Goal: Information Seeking & Learning: Learn about a topic

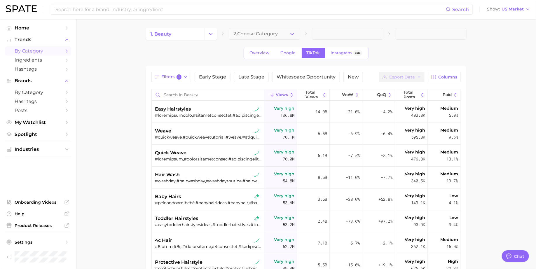
type textarea "x"
click at [197, 94] on input "Search in beauty" at bounding box center [208, 94] width 112 height 11
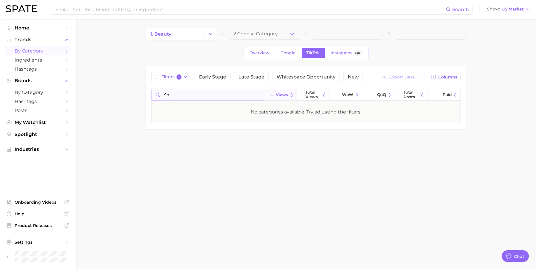
type input "s"
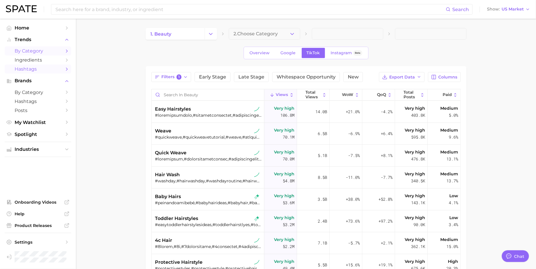
click at [28, 71] on span "Hashtags" at bounding box center [38, 69] width 47 height 6
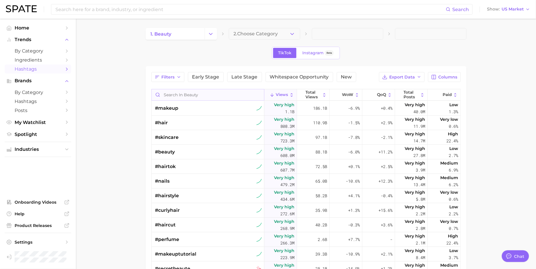
click at [184, 94] on input "Search in beauty" at bounding box center [208, 94] width 112 height 11
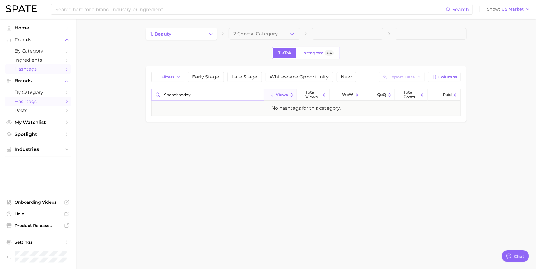
type input "spendtheday"
click at [38, 102] on span "Hashtags" at bounding box center [38, 102] width 47 height 6
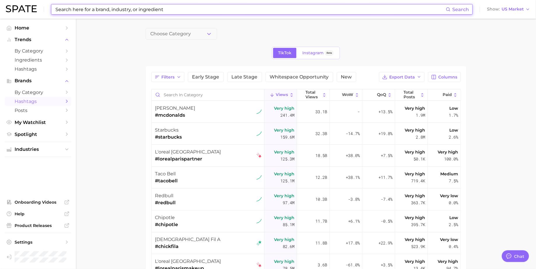
click at [67, 8] on input at bounding box center [250, 9] width 391 height 10
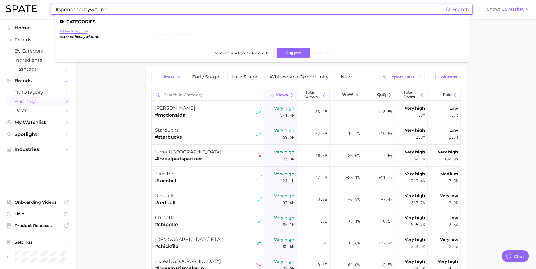
type input "#spendthedaywithme"
click at [81, 29] on link "a day in my life" at bounding box center [74, 31] width 28 height 4
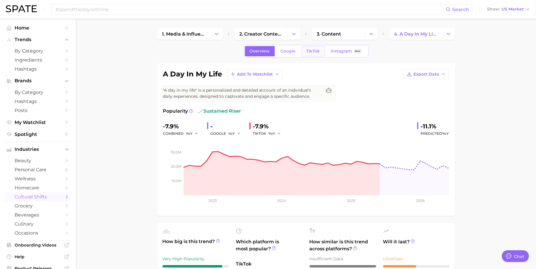
click at [313, 55] on link "TikTok" at bounding box center [313, 51] width 23 height 10
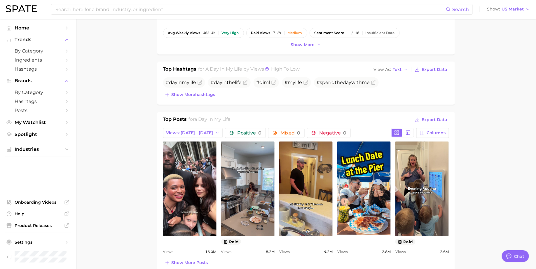
scroll to position [194, 0]
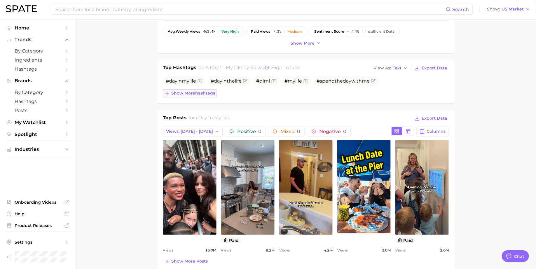
click at [206, 92] on span "Show more hashtags" at bounding box center [194, 93] width 44 height 5
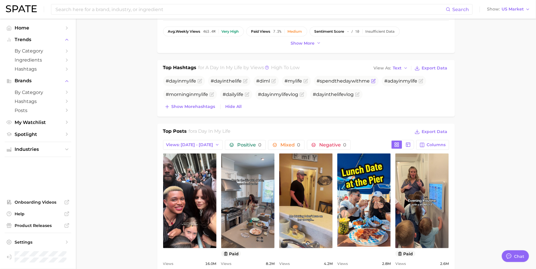
click at [347, 79] on span "day" at bounding box center [347, 81] width 8 height 6
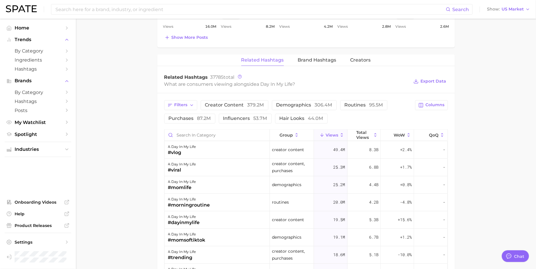
scroll to position [432, 0]
click at [188, 134] on input "Search in category" at bounding box center [217, 134] width 105 height 11
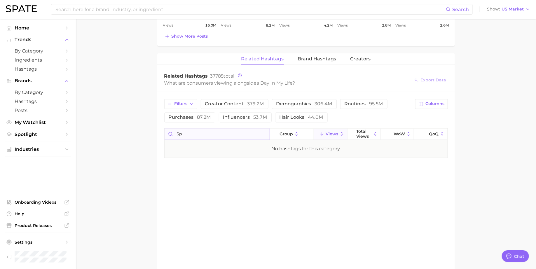
type input "s"
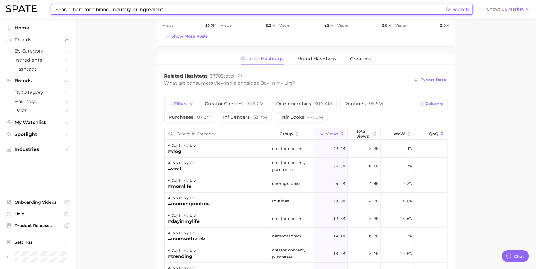
click at [98, 9] on input at bounding box center [250, 9] width 391 height 10
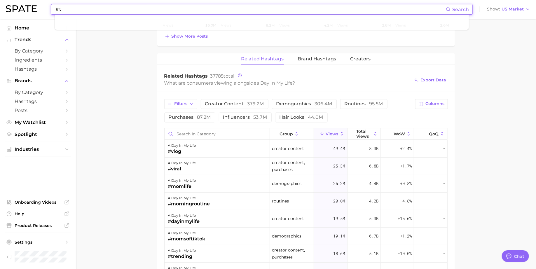
type input "#"
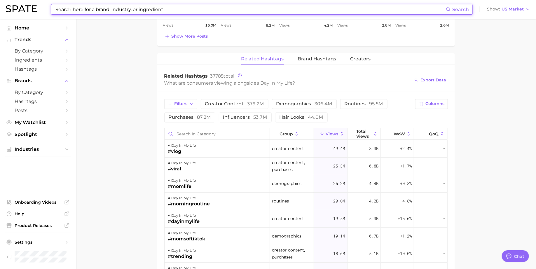
click at [115, 54] on main "1. media & influencers 2. creator content 3. content 4. a day in my life Overvi…" at bounding box center [306, 10] width 460 height 847
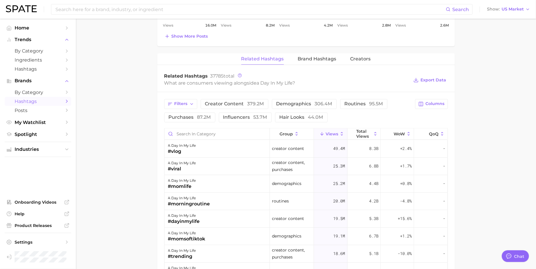
click at [32, 102] on span "Hashtags" at bounding box center [38, 102] width 47 height 6
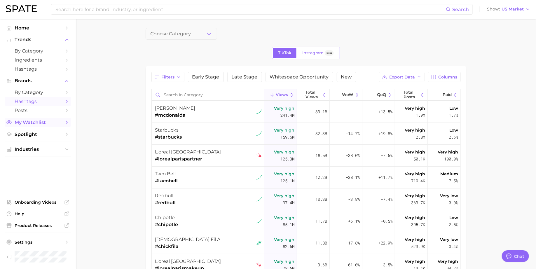
click at [36, 120] on span "My Watchlist" at bounding box center [38, 123] width 47 height 6
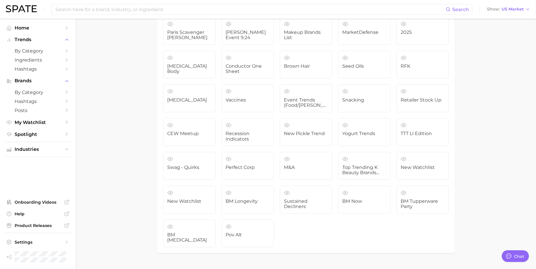
scroll to position [323, 0]
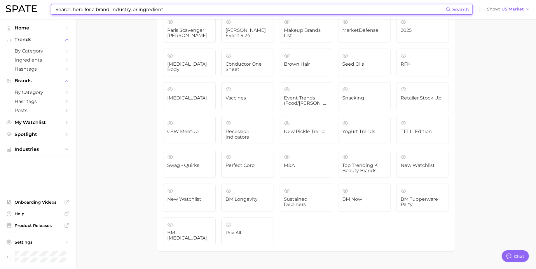
click at [177, 10] on input at bounding box center [250, 9] width 391 height 10
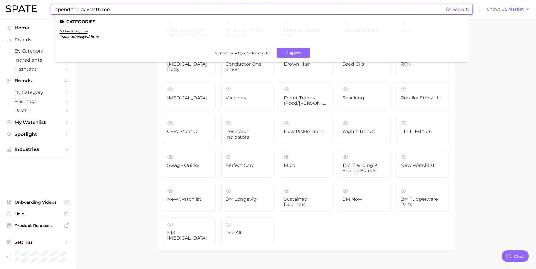
click at [94, 8] on input "spend the day with me" at bounding box center [250, 9] width 391 height 10
type input "dailyroutine"
click at [67, 30] on link "routine" at bounding box center [67, 31] width 14 height 4
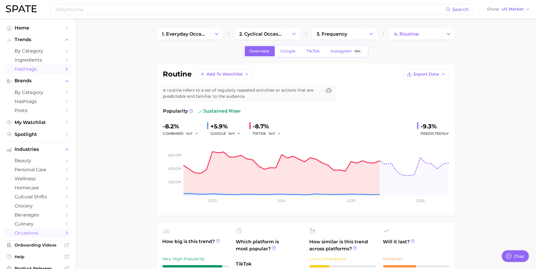
click at [32, 66] on link "Hashtags" at bounding box center [38, 69] width 67 height 9
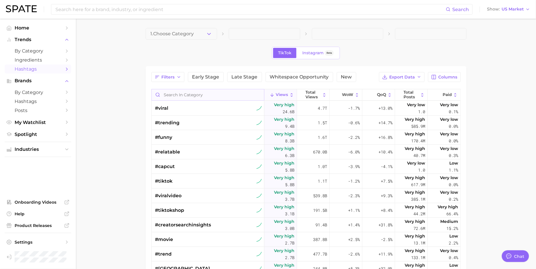
click at [189, 92] on input "Search in category" at bounding box center [208, 94] width 112 height 11
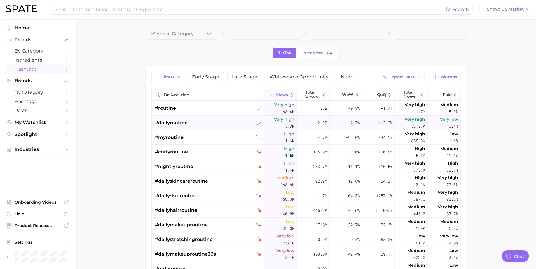
click at [187, 123] on span "#dailyroutine" at bounding box center [171, 122] width 33 height 7
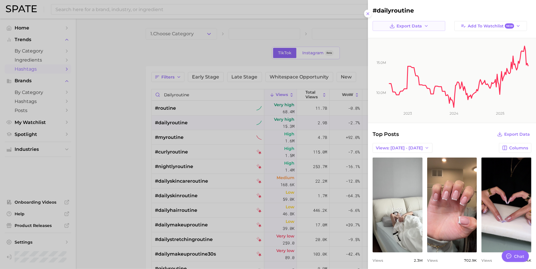
click at [424, 25] on icon "button" at bounding box center [426, 26] width 5 height 5
click at [412, 47] on span "Time Series Image" at bounding box center [410, 47] width 39 height 5
click at [241, 59] on div at bounding box center [268, 134] width 536 height 269
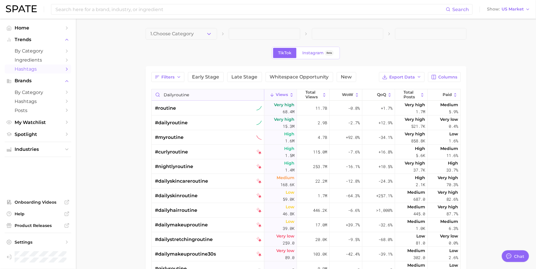
click at [171, 94] on input "dailyroutine" at bounding box center [208, 94] width 112 height 11
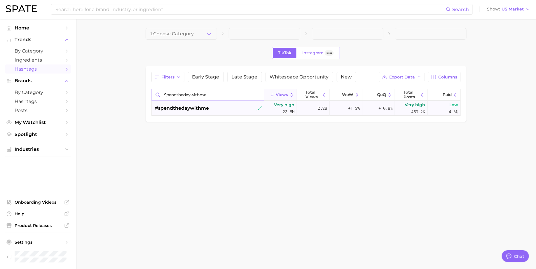
type input "spendthedaywithme"
click at [166, 108] on span "#spendthedaywithme" at bounding box center [182, 108] width 54 height 7
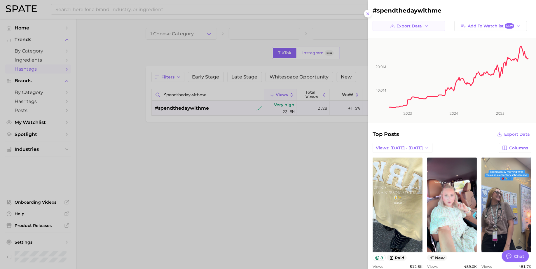
click at [421, 25] on span "Export Data" at bounding box center [410, 26] width 26 height 5
click at [417, 36] on span "Time Series CSV" at bounding box center [408, 36] width 34 height 5
click at [442, 70] on rect at bounding box center [459, 73] width 141 height 70
click at [425, 25] on icon "button" at bounding box center [426, 26] width 5 height 5
click at [413, 46] on span "Time Series Image" at bounding box center [410, 47] width 39 height 5
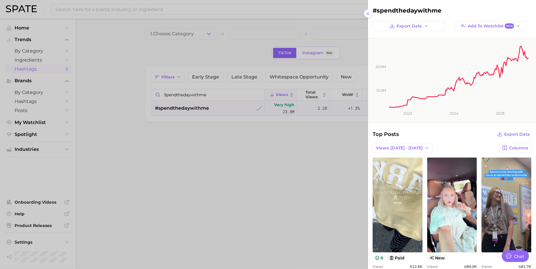
click at [180, 152] on div at bounding box center [268, 134] width 536 height 269
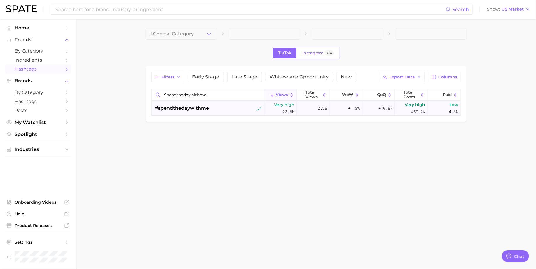
click at [209, 101] on div "#spendthedaywithme" at bounding box center [208, 108] width 107 height 15
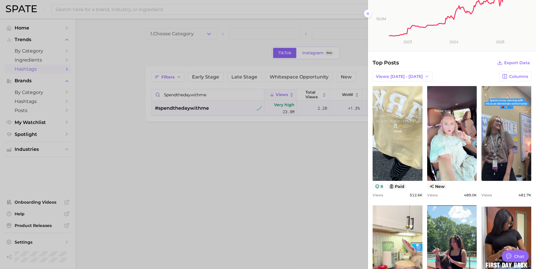
scroll to position [106, 0]
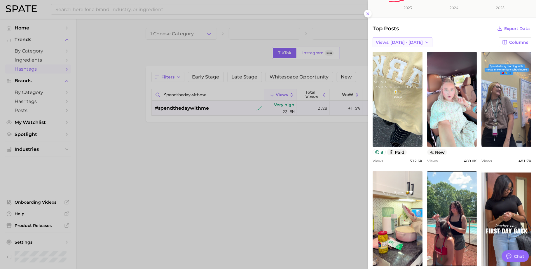
click at [405, 37] on button "Views: [DATE] - [DATE]" at bounding box center [403, 42] width 60 height 10
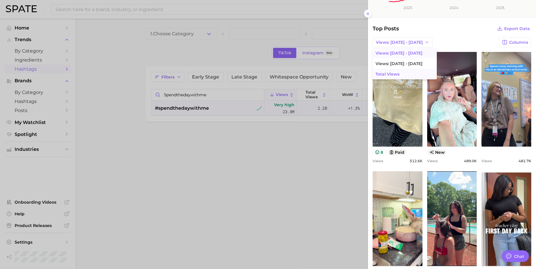
click at [391, 75] on span "Total Views" at bounding box center [388, 74] width 24 height 5
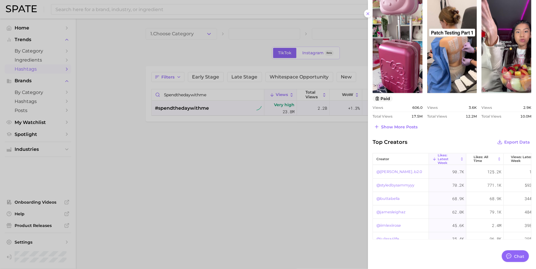
scroll to position [289, 0]
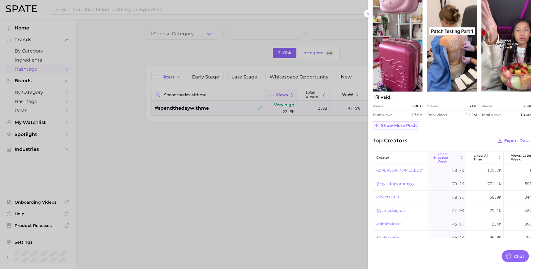
click at [396, 124] on span "Show more posts" at bounding box center [399, 125] width 36 height 5
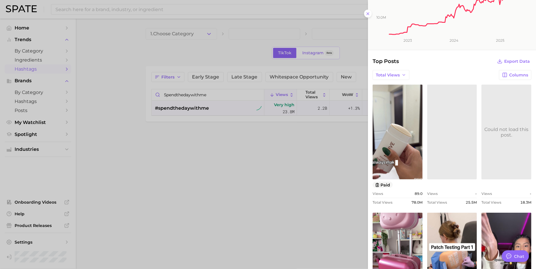
scroll to position [5, 0]
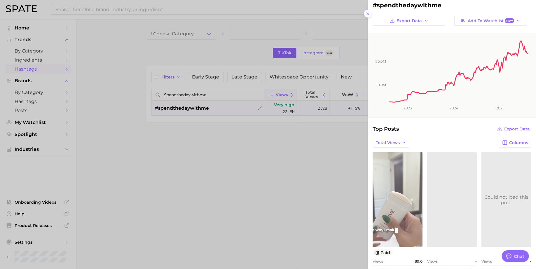
click at [389, 203] on link "view post on TikTok" at bounding box center [398, 199] width 50 height 95
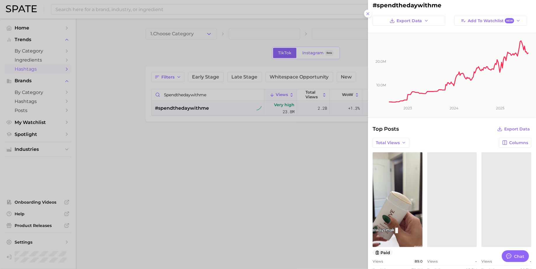
click at [426, 138] on div "Total Views Columns" at bounding box center [452, 143] width 159 height 10
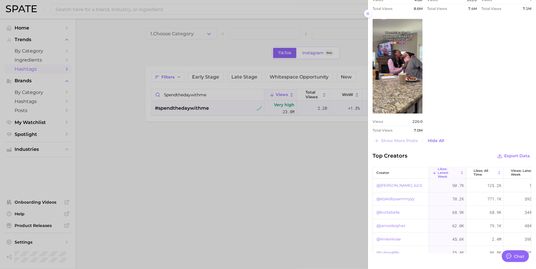
scroll to position [534, 0]
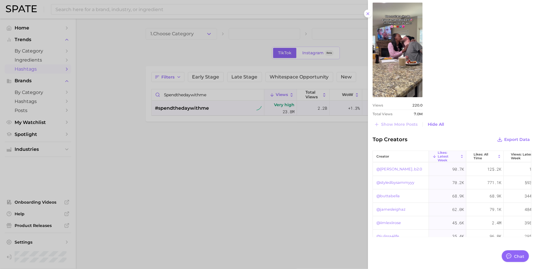
click at [307, 171] on div at bounding box center [268, 134] width 536 height 269
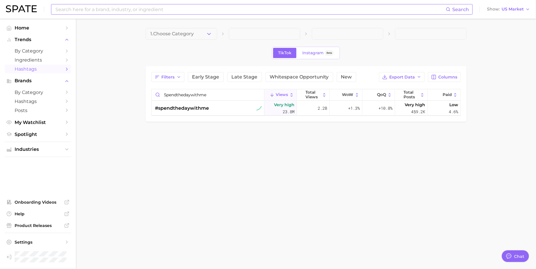
click at [261, 13] on input at bounding box center [250, 9] width 391 height 10
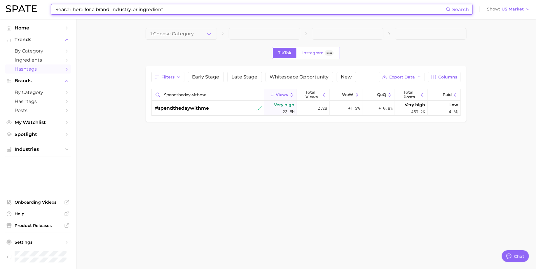
type input "o"
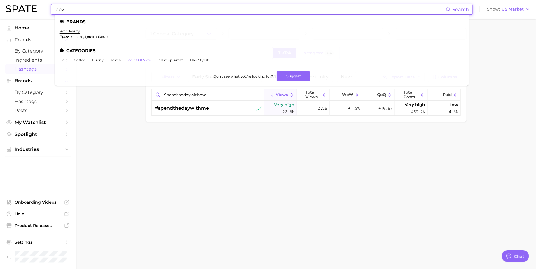
type input "pov"
click at [140, 61] on link "point of view" at bounding box center [140, 60] width 24 height 4
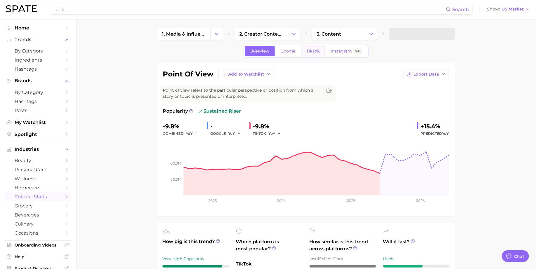
click at [315, 53] on span "TikTok" at bounding box center [313, 51] width 13 height 5
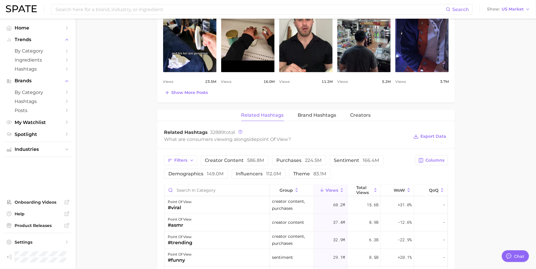
scroll to position [369, 0]
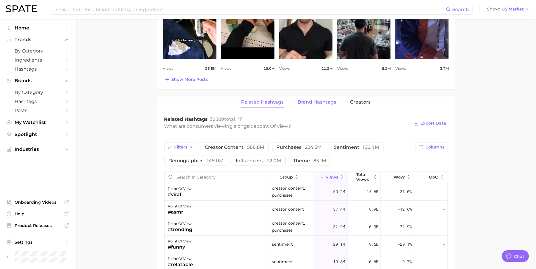
click at [319, 102] on span "Brand Hashtags" at bounding box center [317, 102] width 39 height 5
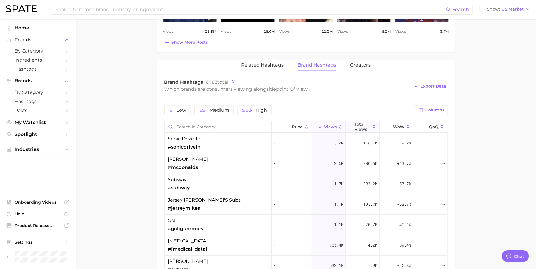
scroll to position [416, 0]
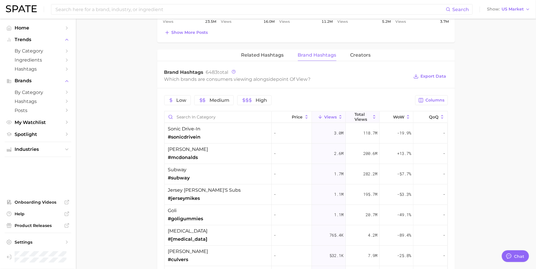
click at [366, 112] on span "Total Views" at bounding box center [363, 116] width 16 height 9
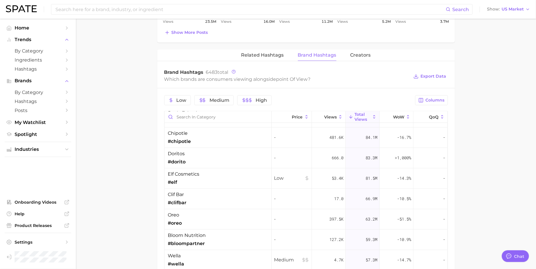
scroll to position [140, 0]
click at [217, 173] on div "elf cosmetics #elf" at bounding box center [218, 178] width 107 height 20
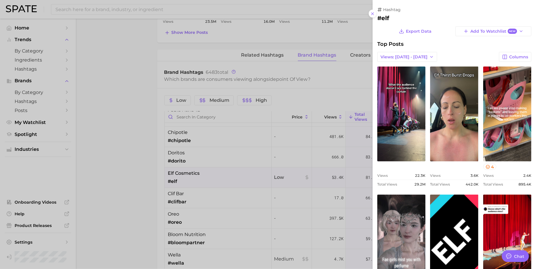
scroll to position [0, 0]
click at [412, 60] on button "Views: [DATE] - [DATE]" at bounding box center [407, 57] width 60 height 10
click at [408, 81] on button "Total Views" at bounding box center [409, 78] width 64 height 11
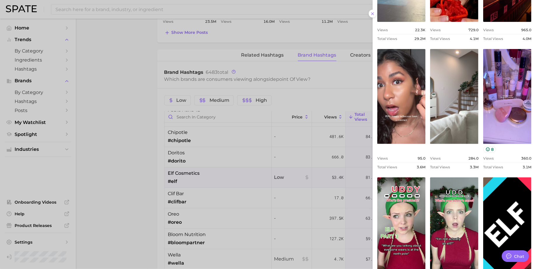
scroll to position [181, 0]
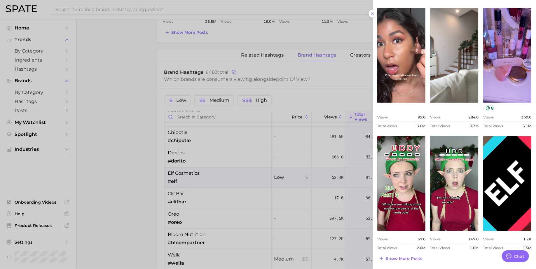
click at [306, 153] on div at bounding box center [268, 134] width 536 height 269
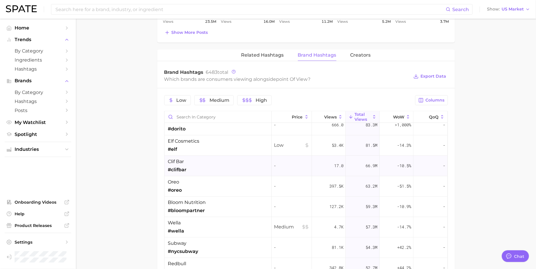
scroll to position [0, 0]
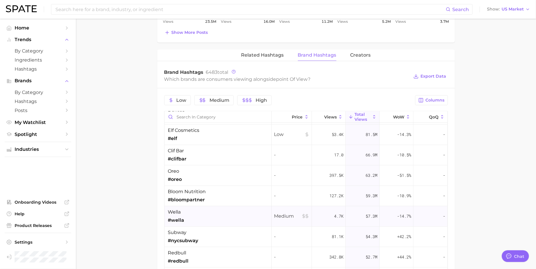
click at [243, 216] on div "wella #wella" at bounding box center [218, 216] width 107 height 20
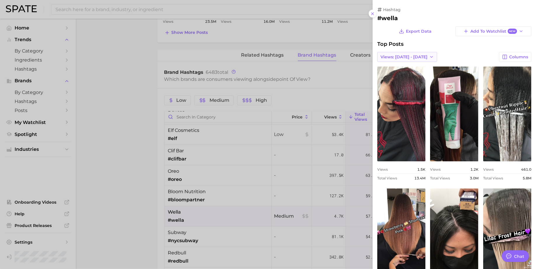
click at [396, 59] on span "Views: [DATE] - [DATE]" at bounding box center [404, 57] width 47 height 5
click at [395, 77] on span "Total Views" at bounding box center [392, 78] width 24 height 5
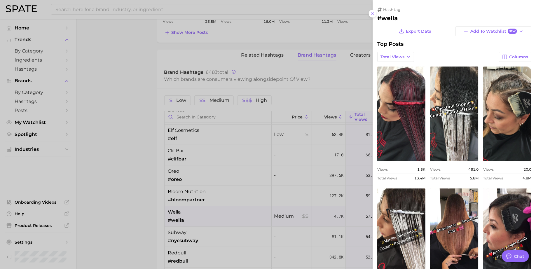
click at [395, 77] on link "view post on TikTok" at bounding box center [401, 114] width 48 height 95
click at [188, 39] on div at bounding box center [268, 134] width 536 height 269
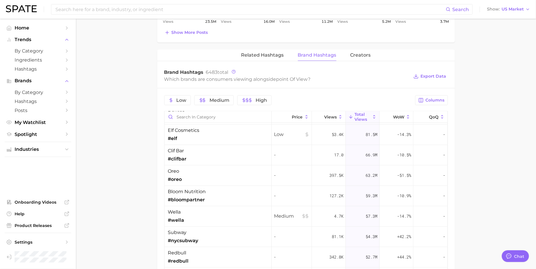
click at [186, 45] on div "point of view Add to Watchlist Export Data Point of view refers to the particul…" at bounding box center [306, 17] width 298 height 740
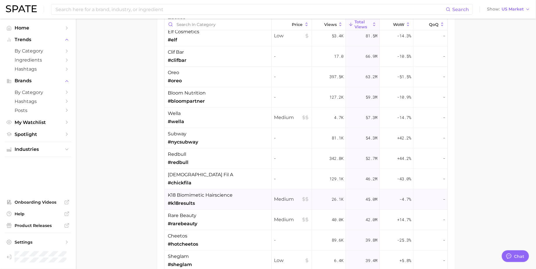
click at [178, 197] on div "k18 biomimetic hairscience #k18results" at bounding box center [200, 199] width 65 height 15
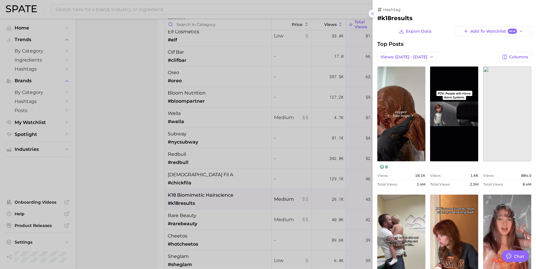
click at [178, 197] on div at bounding box center [268, 134] width 536 height 269
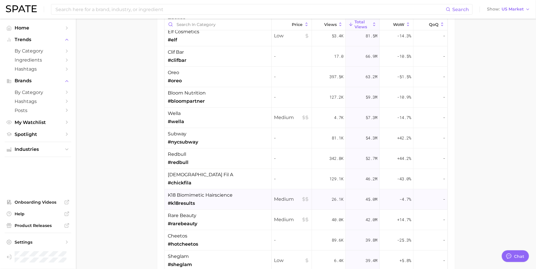
click at [203, 195] on span "k18 biomimetic hairscience" at bounding box center [200, 195] width 65 height 7
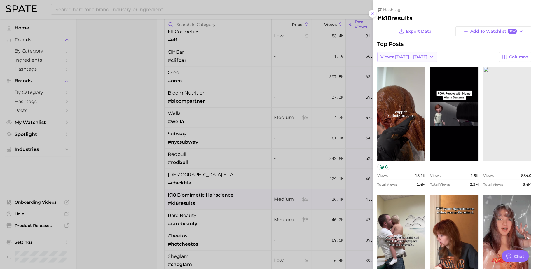
click at [404, 55] on span "Views: [DATE] - [DATE]" at bounding box center [404, 57] width 47 height 5
click at [406, 78] on button "Total Views" at bounding box center [409, 78] width 64 height 11
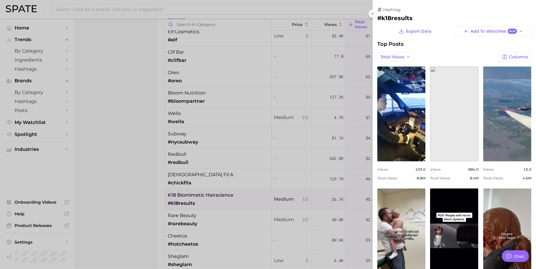
click at [301, 117] on div at bounding box center [268, 134] width 536 height 269
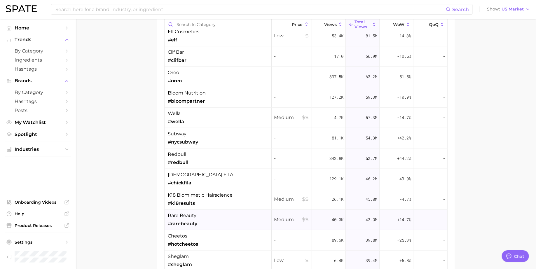
click at [244, 215] on div "rare beauty #rarebeauty" at bounding box center [218, 220] width 107 height 20
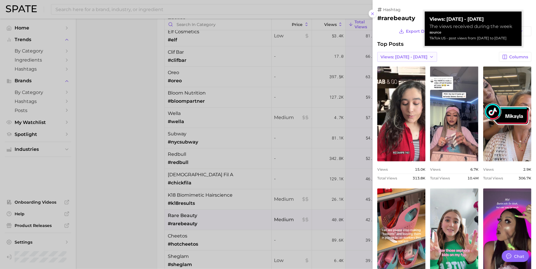
click at [416, 59] on button "Views: [DATE] - [DATE]" at bounding box center [407, 57] width 60 height 10
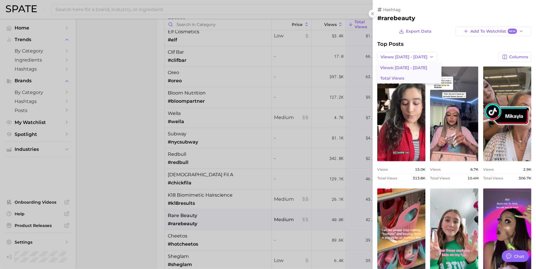
click at [399, 77] on span "Total Views" at bounding box center [392, 78] width 24 height 5
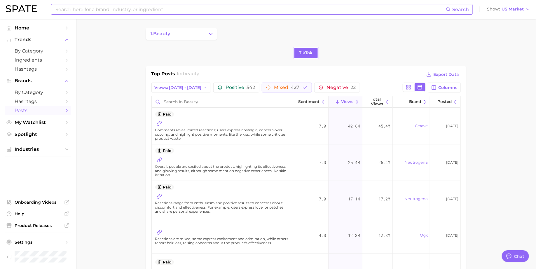
scroll to position [754, 0]
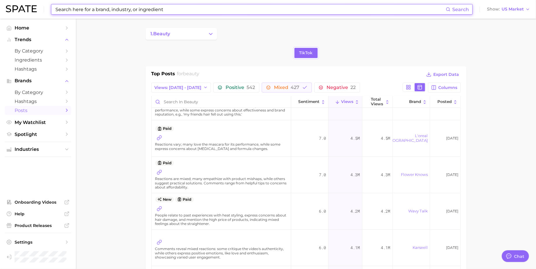
click at [203, 5] on input at bounding box center [250, 9] width 391 height 10
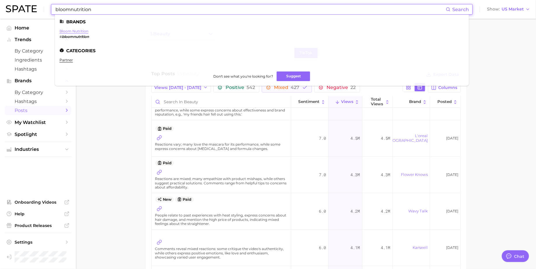
type input "bloomnutrition"
click at [81, 31] on link "bloom nutrition" at bounding box center [74, 31] width 29 height 4
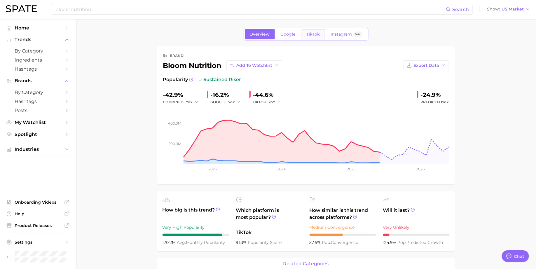
click at [309, 35] on span "TikTok" at bounding box center [313, 34] width 13 height 5
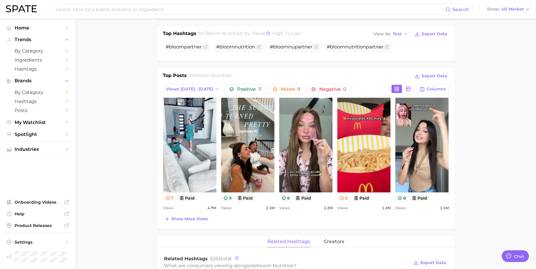
scroll to position [198, 0]
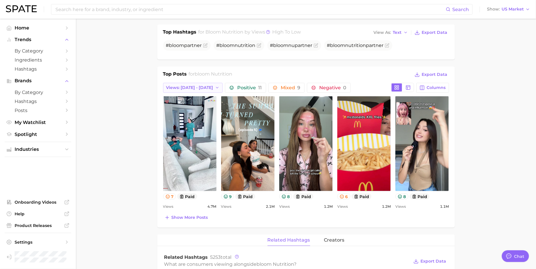
click at [195, 85] on span "Views: [DATE] - [DATE]" at bounding box center [189, 87] width 47 height 5
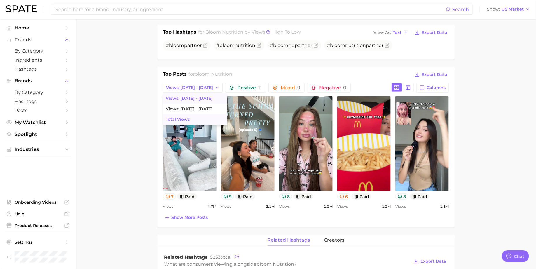
click at [189, 117] on span "Total Views" at bounding box center [178, 119] width 24 height 5
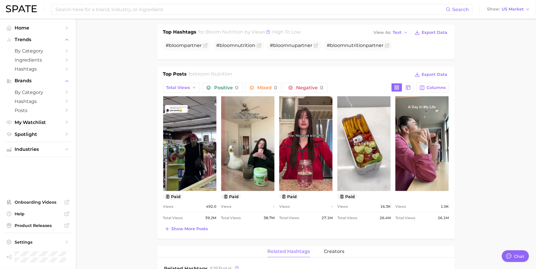
scroll to position [0, 0]
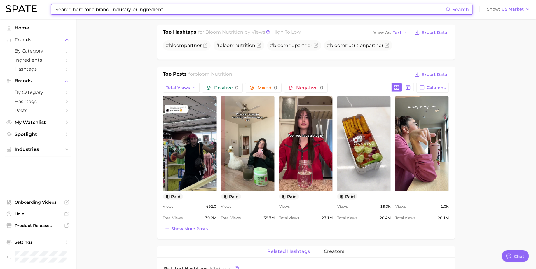
click at [342, 10] on input at bounding box center [250, 9] width 391 height 10
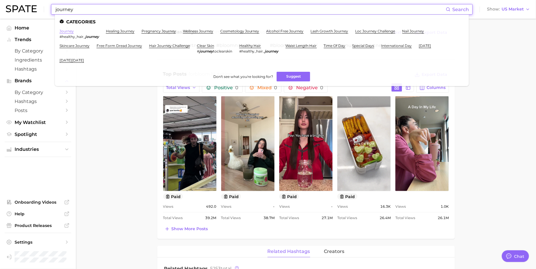
type input "journey"
click at [67, 32] on link "journey" at bounding box center [67, 31] width 14 height 4
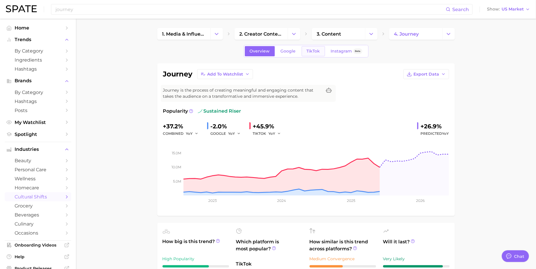
click at [313, 52] on span "TikTok" at bounding box center [313, 51] width 13 height 5
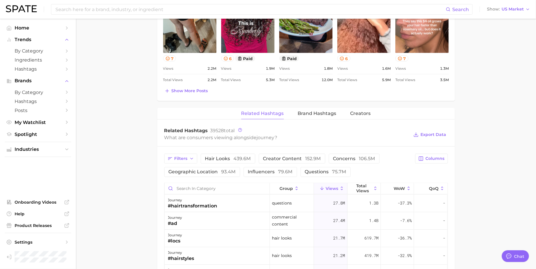
scroll to position [382, 0]
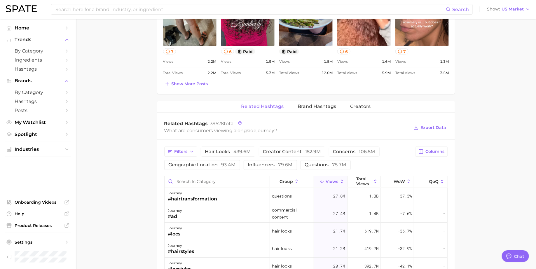
click at [317, 97] on div "journey Add to Watchlist Export Data Journey is the process of creating meaning…" at bounding box center [306, 66] width 298 height 771
click at [316, 109] on button "Brand Hashtags" at bounding box center [317, 106] width 39 height 11
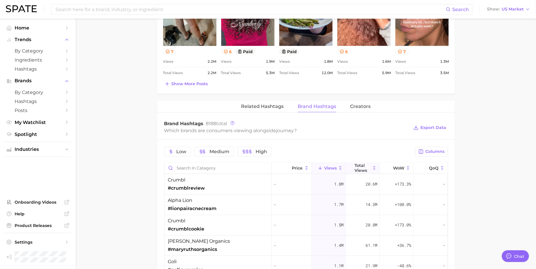
click at [360, 163] on span "Total Views" at bounding box center [363, 167] width 16 height 9
click at [220, 243] on div "mary ruth organics #maryruthsorganics" at bounding box center [218, 246] width 107 height 20
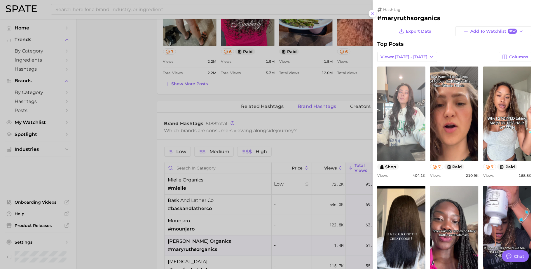
scroll to position [0, 0]
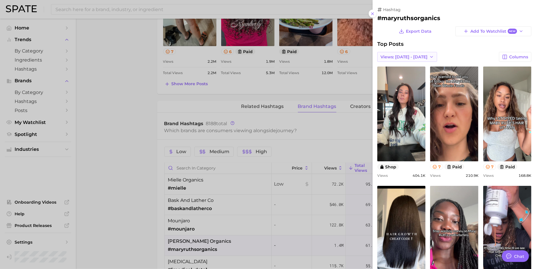
click at [417, 55] on button "Views: [DATE] - [DATE]" at bounding box center [407, 57] width 60 height 10
click at [403, 80] on span "Total Views" at bounding box center [392, 78] width 24 height 5
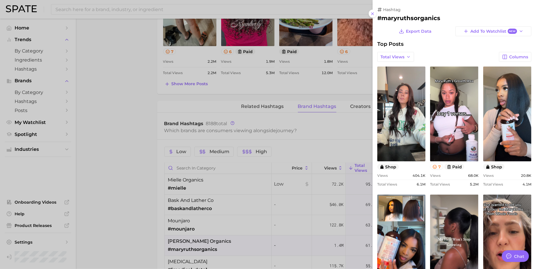
click at [403, 80] on link "view post on TikTok" at bounding box center [401, 114] width 48 height 95
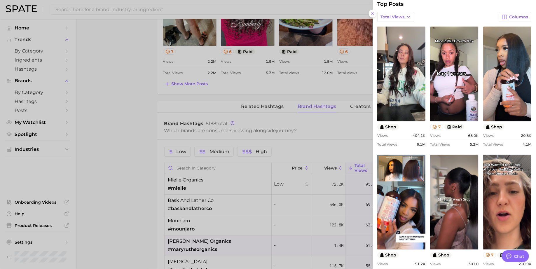
scroll to position [41, 0]
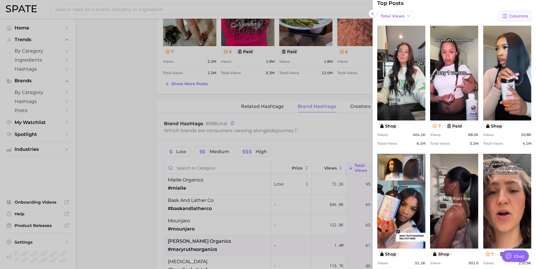
click at [513, 15] on span "Columns" at bounding box center [518, 16] width 19 height 5
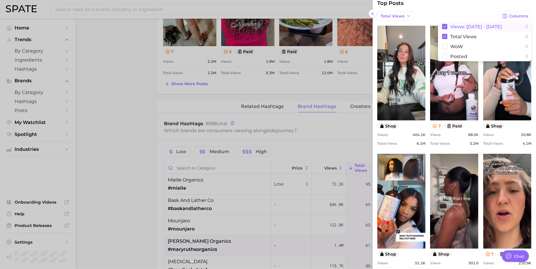
click at [473, 28] on span "Views: [DATE] - [DATE]" at bounding box center [476, 26] width 52 height 5
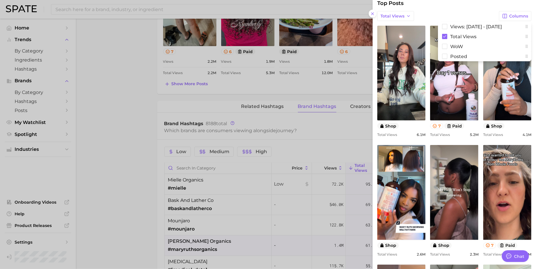
click at [468, 13] on div "Total Views Columns Views: Aug 3 - 10 Total Views WoW Posted" at bounding box center [454, 16] width 154 height 10
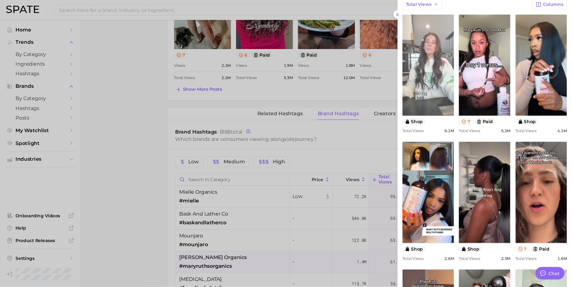
scroll to position [53, 0]
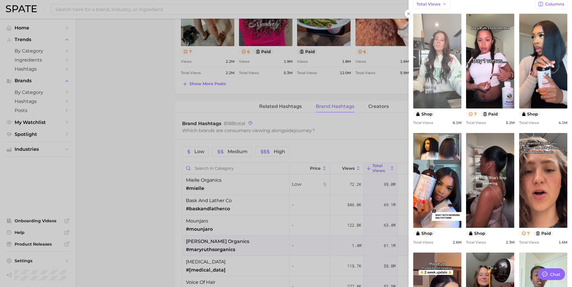
type textarea "x"
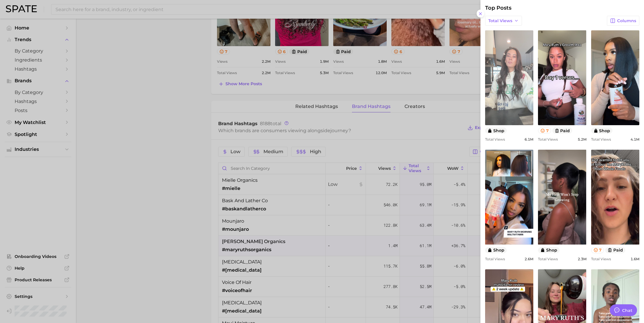
scroll to position [35, 0]
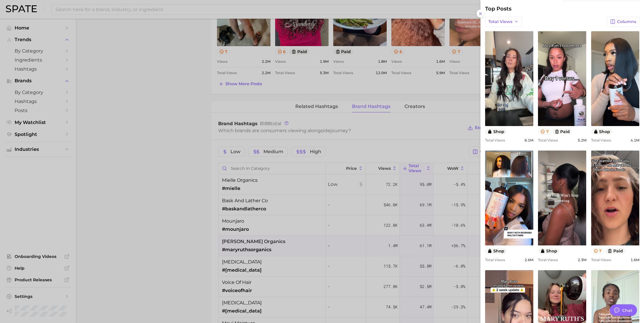
click at [355, 227] on div at bounding box center [322, 161] width 644 height 323
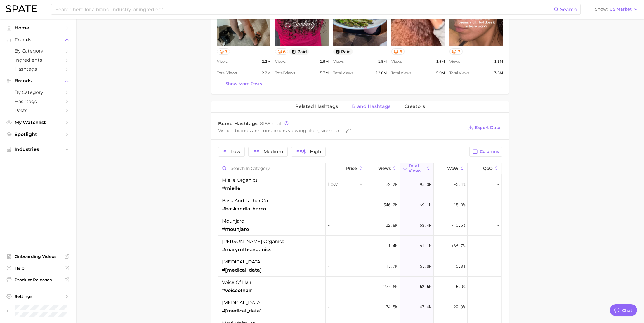
click at [489, 144] on div "Low Medium High Columns Price Views Total Views WoW QoQ mielle organics #mielle…" at bounding box center [360, 316] width 298 height 353
click at [486, 149] on span "Columns" at bounding box center [489, 151] width 19 height 5
click at [429, 249] on span "YoY" at bounding box center [425, 251] width 8 height 5
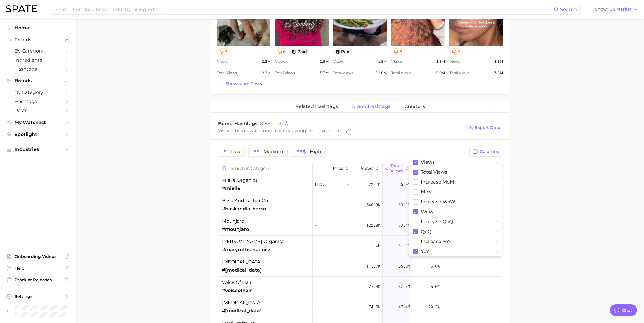
click at [536, 219] on main "1. media & influencers 2. creator content 3. content 4. journey Overview Google…" at bounding box center [360, 79] width 568 height 886
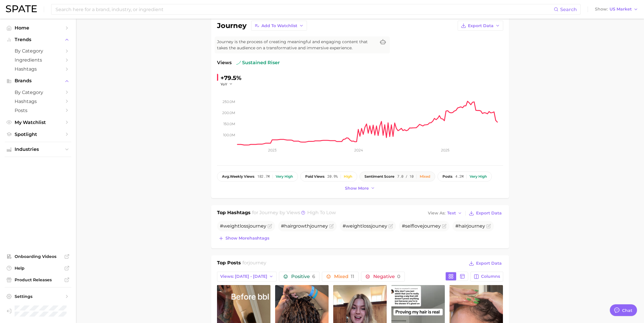
scroll to position [72, 0]
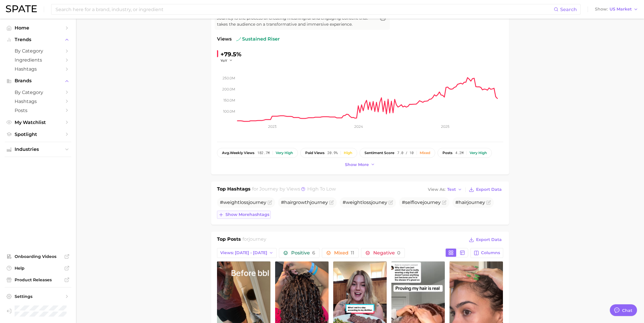
click at [257, 215] on span "Show more hashtags" at bounding box center [247, 214] width 44 height 5
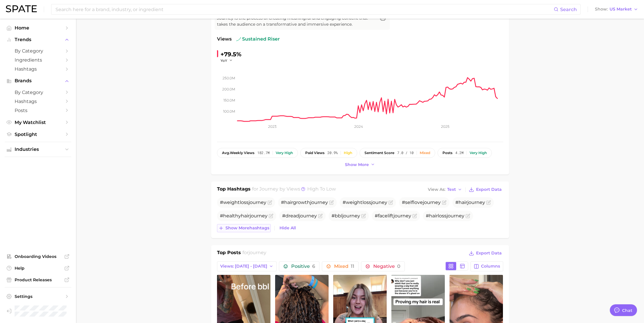
click at [254, 229] on span "Show more hashtags" at bounding box center [247, 228] width 44 height 5
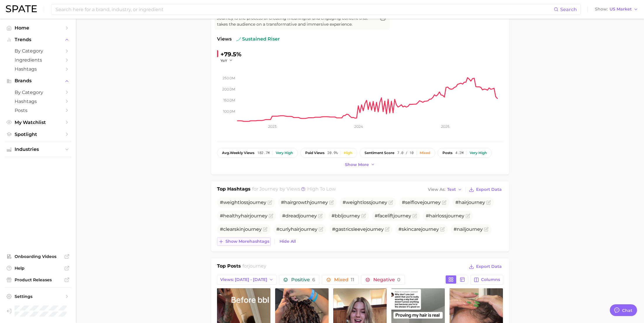
click at [252, 241] on span "Show more hashtags" at bounding box center [247, 241] width 44 height 5
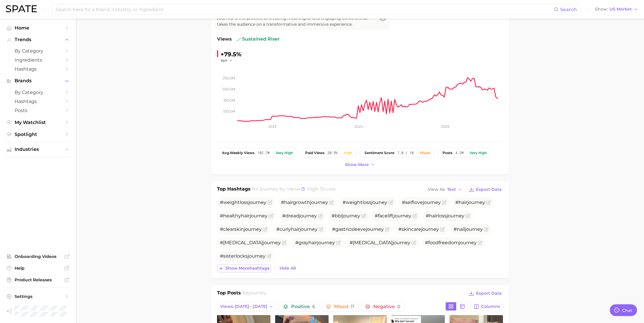
click at [248, 266] on span "Show more hashtags" at bounding box center [247, 268] width 44 height 5
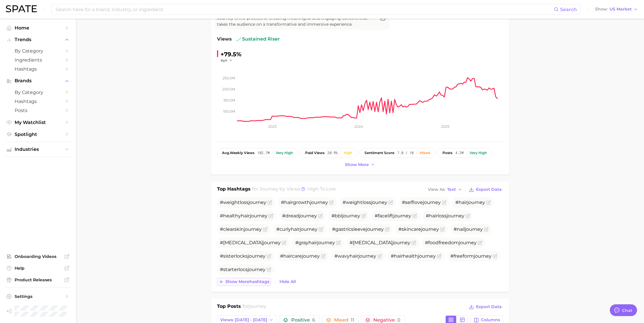
click at [248, 269] on span "Show more hashtags" at bounding box center [247, 281] width 44 height 5
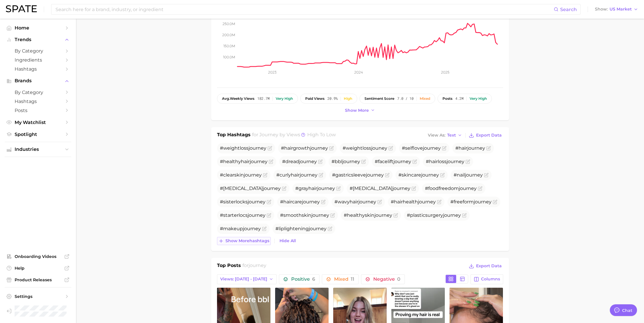
scroll to position [140, 0]
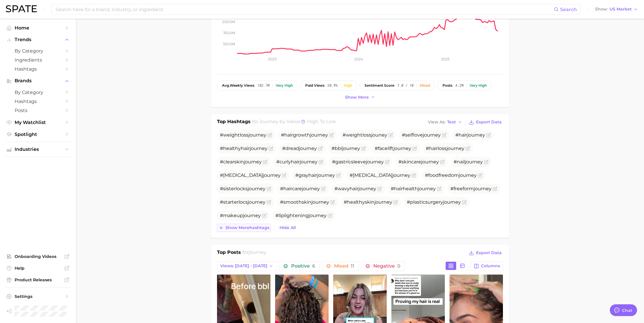
click at [258, 230] on button "Show more hashtags" at bounding box center [244, 228] width 54 height 8
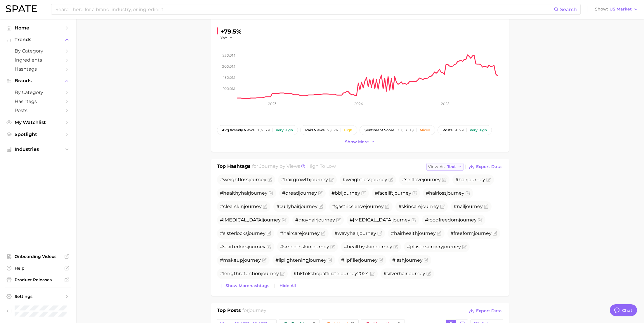
scroll to position [0, 0]
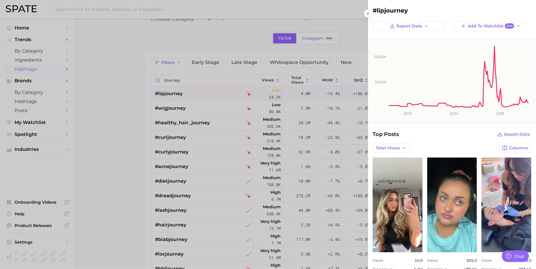
click at [200, 8] on div at bounding box center [268, 134] width 536 height 269
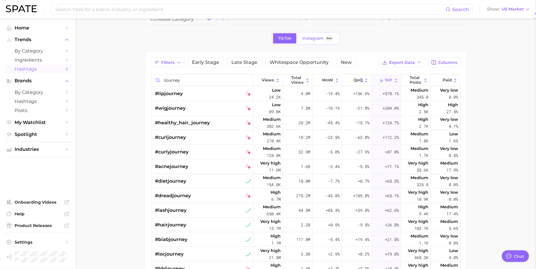
click at [200, 8] on div at bounding box center [268, 134] width 536 height 269
click at [200, 8] on input at bounding box center [250, 9] width 391 height 10
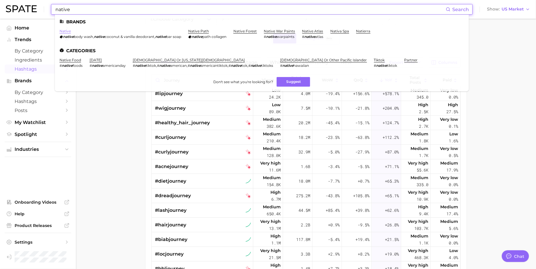
type input "native"
click at [66, 32] on link "native" at bounding box center [65, 31] width 11 height 4
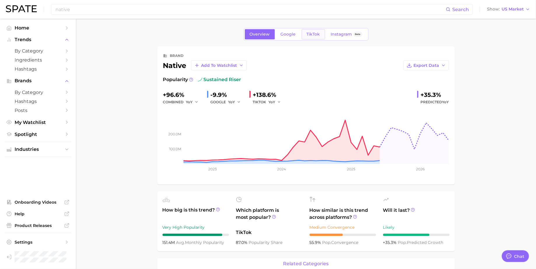
click at [316, 37] on link "TikTok" at bounding box center [313, 34] width 23 height 10
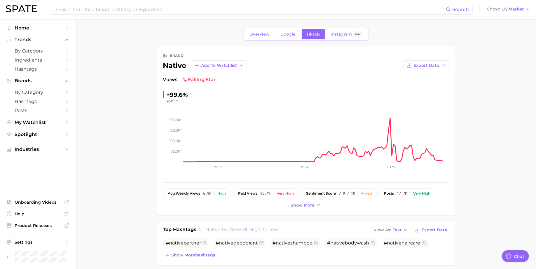
click at [301, 64] on div "Export Data" at bounding box center [348, 65] width 202 height 10
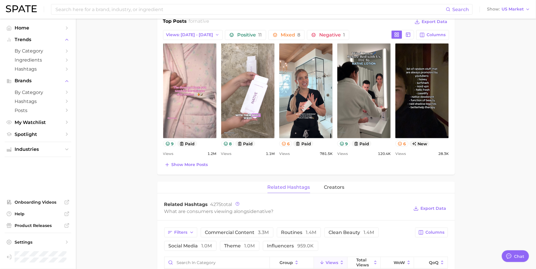
scroll to position [264, 0]
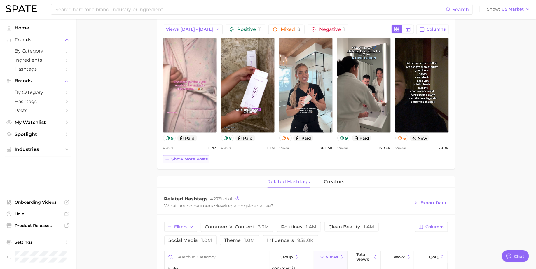
click at [193, 159] on span "Show more posts" at bounding box center [190, 159] width 36 height 5
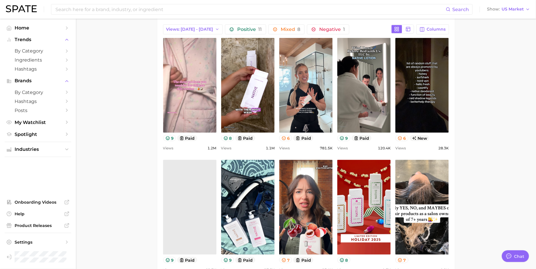
scroll to position [0, 0]
click at [201, 29] on button "Views: [DATE] - [DATE]" at bounding box center [193, 30] width 60 height 10
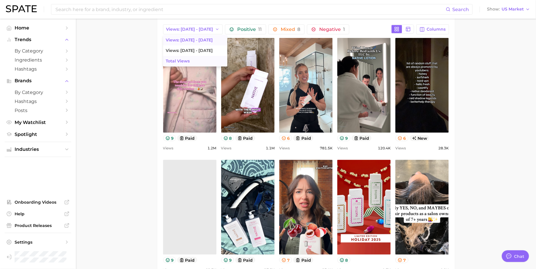
click at [197, 59] on button "Total Views" at bounding box center [195, 61] width 64 height 11
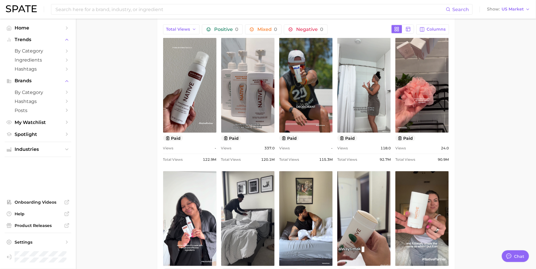
click at [197, 59] on link "view post on TikTok" at bounding box center [189, 85] width 53 height 95
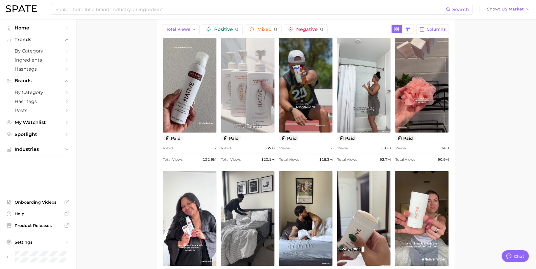
click at [262, 120] on link "view post on TikTok" at bounding box center [247, 85] width 53 height 95
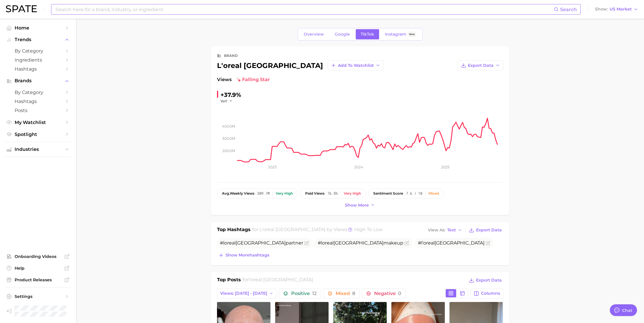
click at [356, 9] on input at bounding box center [304, 9] width 499 height 10
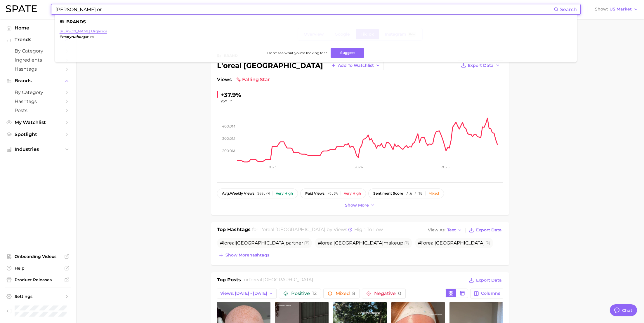
type input "[PERSON_NAME] or"
click at [70, 32] on link "[PERSON_NAME] organics" at bounding box center [83, 31] width 47 height 4
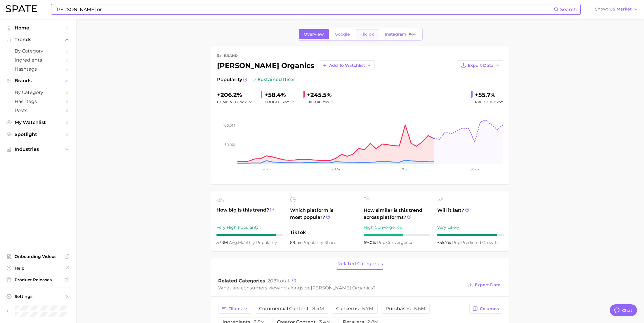
click at [369, 32] on span "TikTok" at bounding box center [367, 34] width 13 height 5
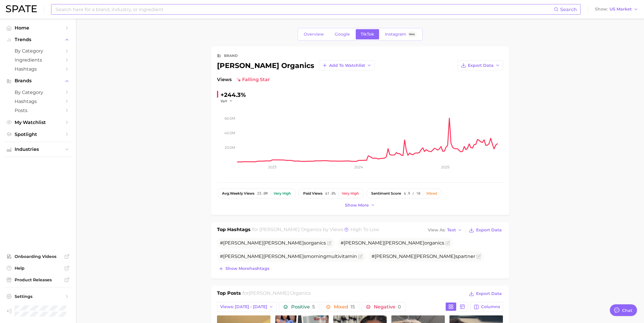
click at [212, 88] on div "brand [PERSON_NAME] organics Add to Watchlist Export Data Views falling star +2…" at bounding box center [360, 130] width 298 height 169
